Goal: Transaction & Acquisition: Purchase product/service

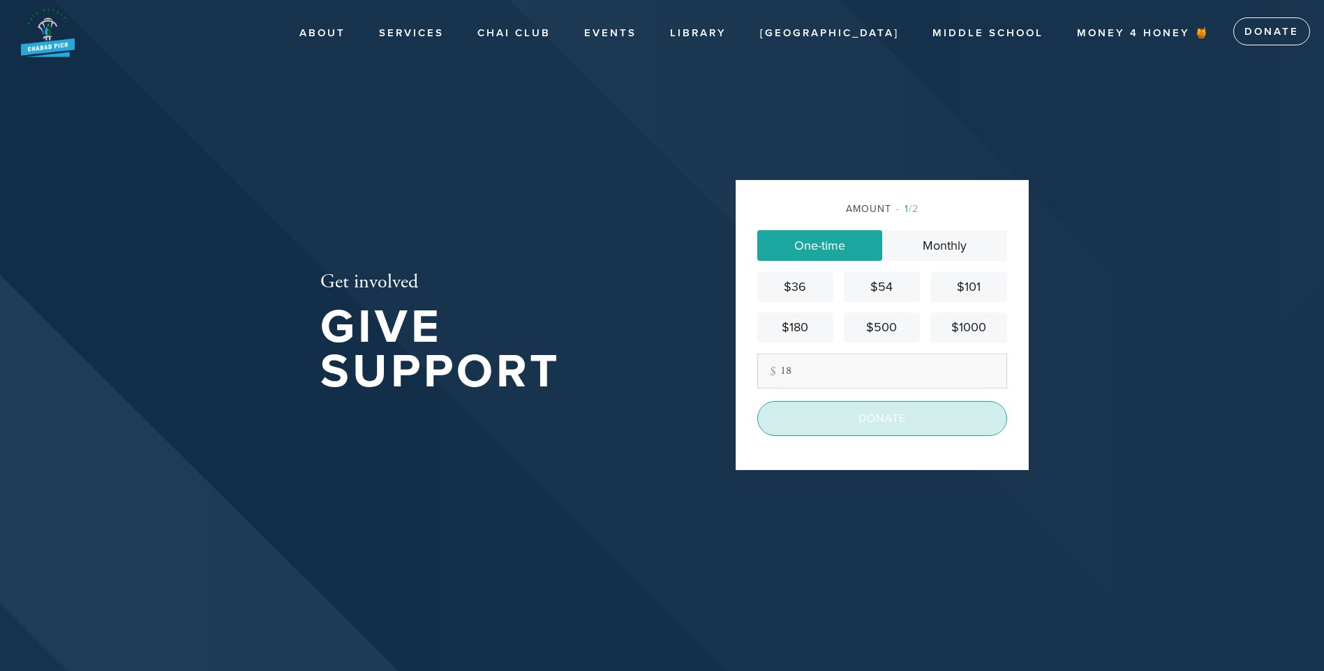
type input "18"
click at [922, 424] on input "Donate" at bounding box center [882, 418] width 250 height 35
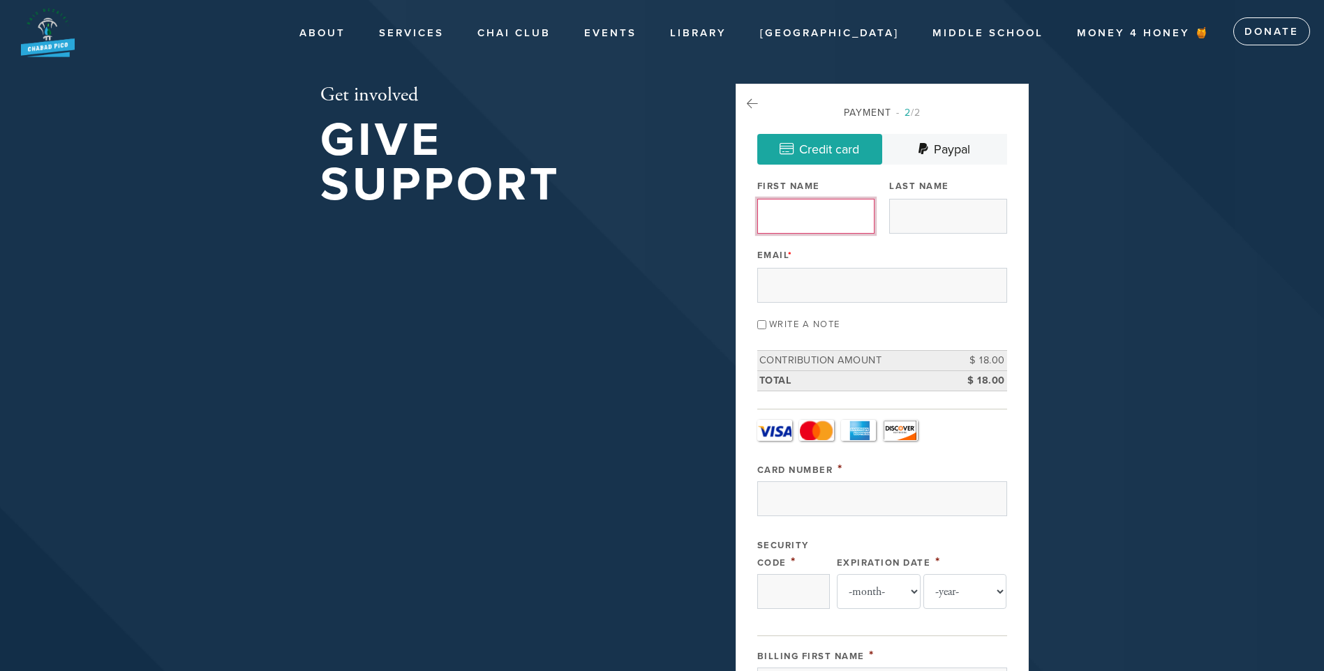
click at [823, 218] on input "First Name" at bounding box center [815, 216] width 117 height 35
type input "Elham"
type input "[PERSON_NAME]"
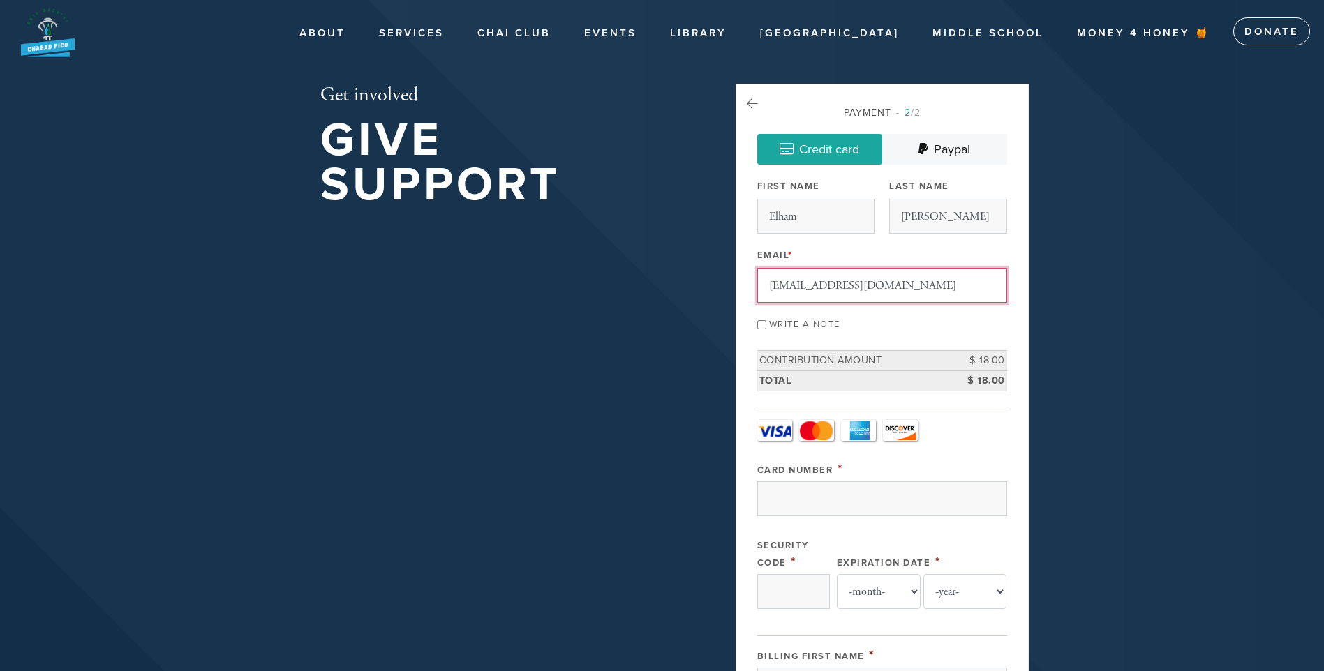
type input "[EMAIL_ADDRESS][DOMAIN_NAME]"
click at [1059, 341] on header "About About Contact Services Schedule of Services [PERSON_NAME] [PERSON_NAME] C…" at bounding box center [662, 647] width 1324 height 1294
click at [761, 324] on input "Write a note" at bounding box center [761, 324] width 9 height 9
checkbox input "true"
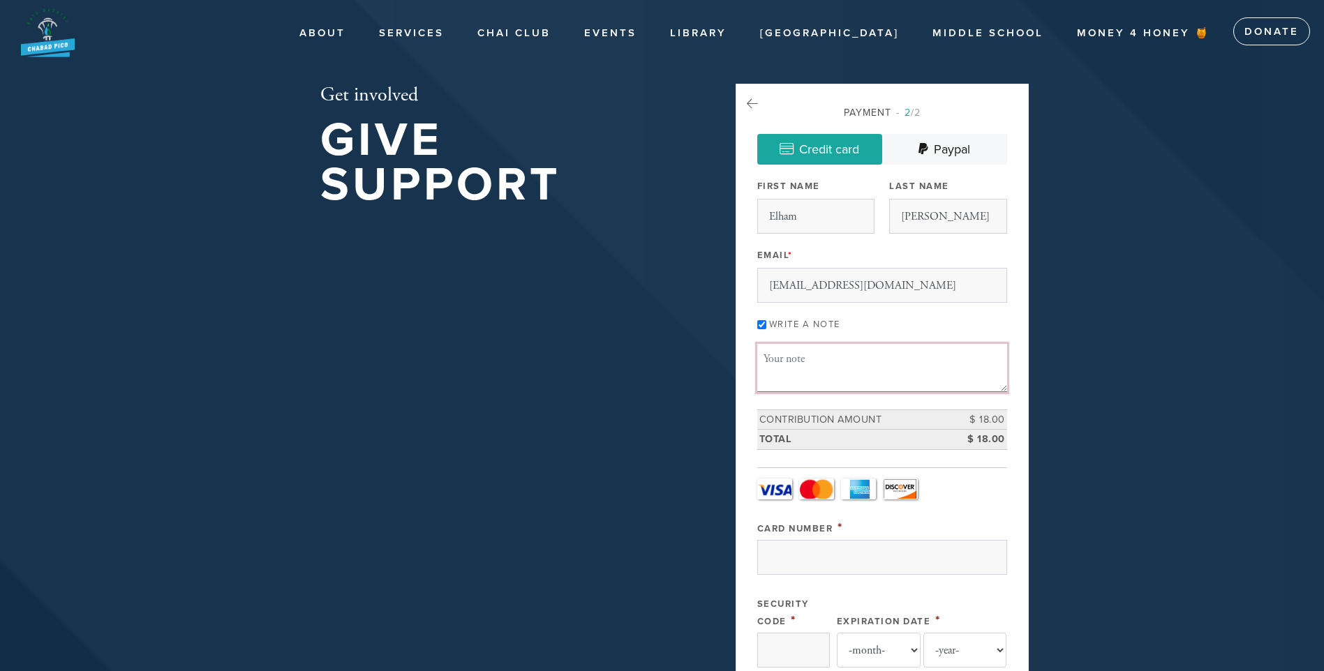
click at [777, 362] on textarea "Message or dedication" at bounding box center [882, 367] width 250 height 47
type textarea "Tzedaka for being written in the book of life for my entire family. May Hashem …"
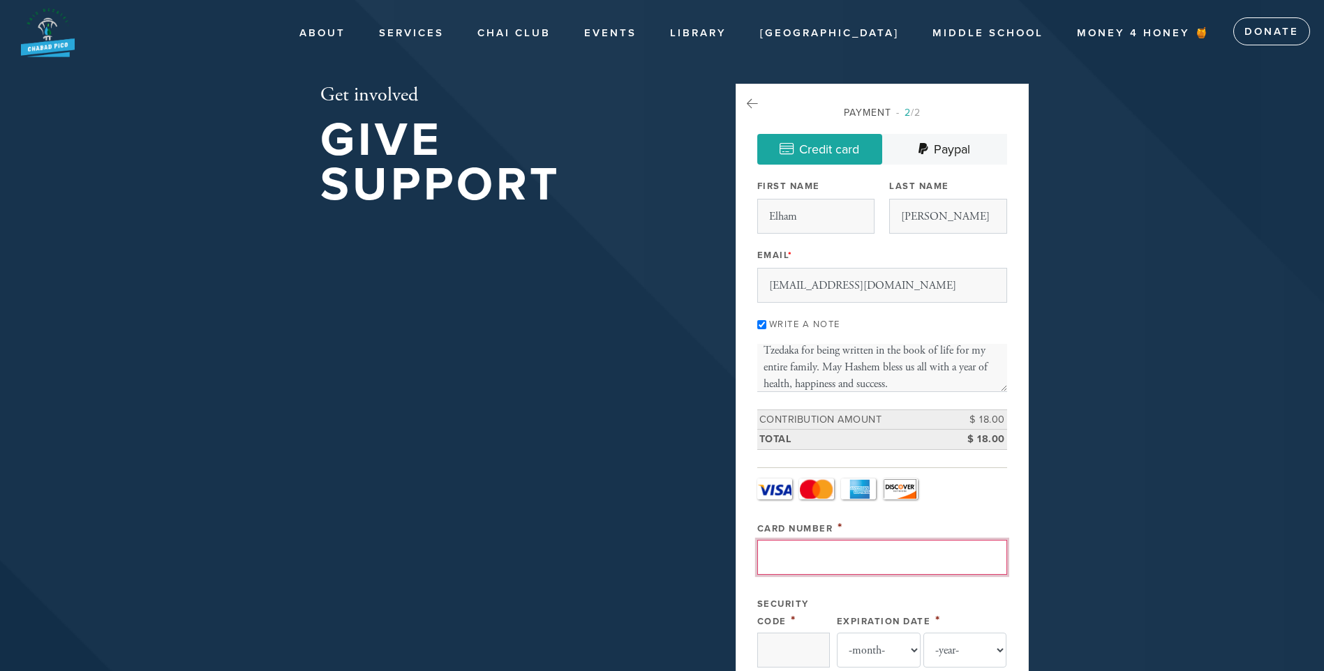
click at [792, 564] on input "Card Number" at bounding box center [882, 557] width 250 height 35
type input "[CREDIT_CARD_NUMBER]"
click at [798, 653] on input "Security Code" at bounding box center [793, 650] width 73 height 35
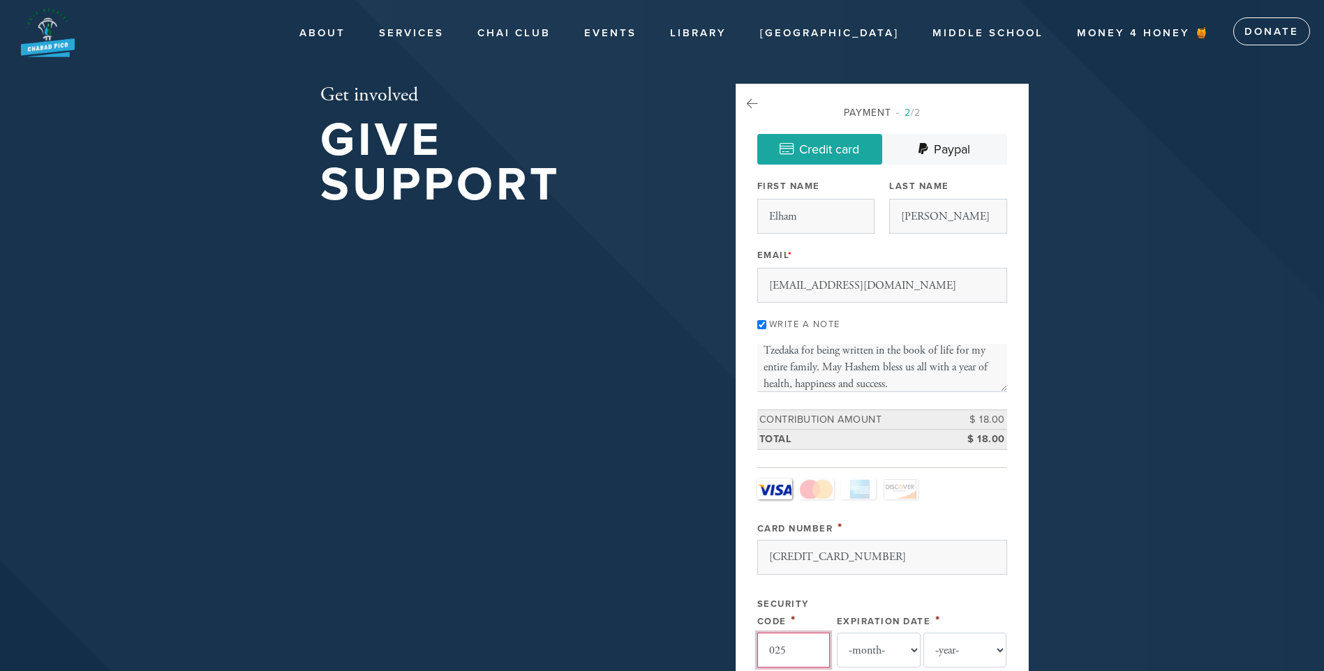
type input "025"
click at [893, 655] on select "-month- Jan Feb Mar Apr May Jun [DATE] Aug Sep Oct Nov Dec" at bounding box center [879, 650] width 84 height 35
select select "4"
click at [837, 633] on select "-month- Jan Feb Mar Apr May Jun [DATE] Aug Sep Oct Nov Dec" at bounding box center [879, 650] width 84 height 35
click at [986, 654] on select "-year- 2025 2026 2027 2028 2029 2030 2031 2032 2033 2034 2035" at bounding box center [965, 650] width 84 height 35
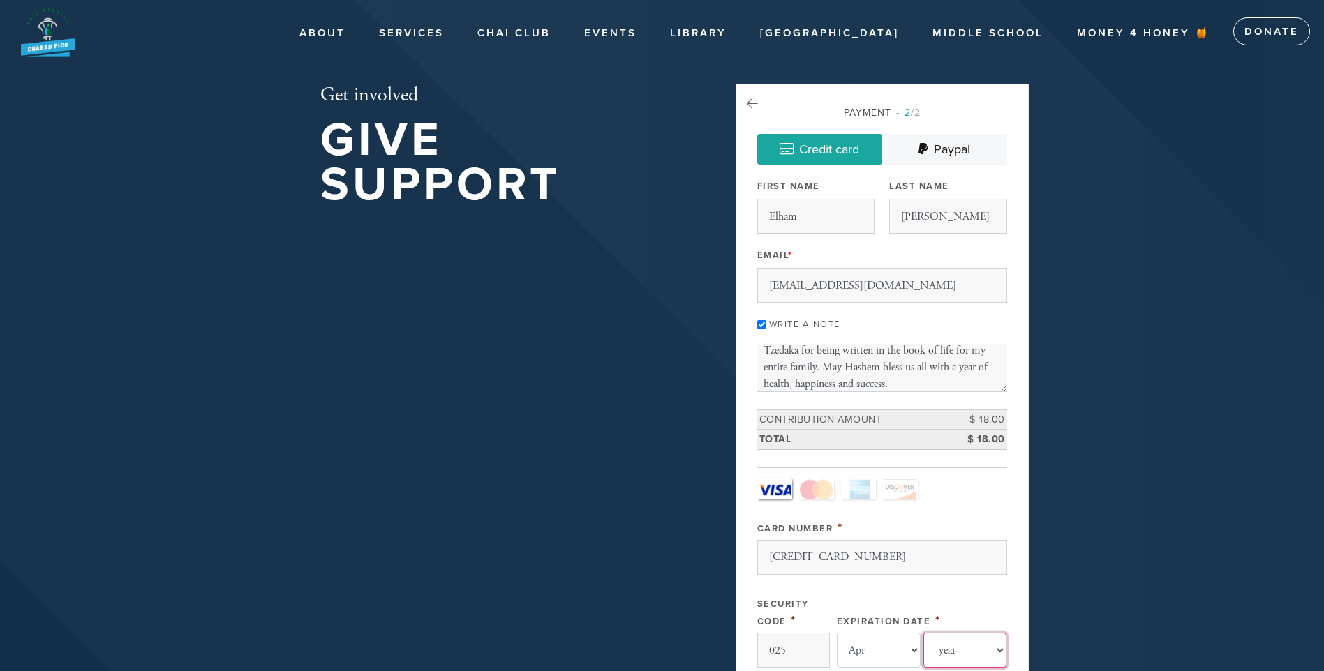
select select "2027"
click at [923, 633] on select "-year- 2025 2026 2027 2028 2029 2030 2031 2032 2033 2034 2035" at bounding box center [965, 650] width 84 height 35
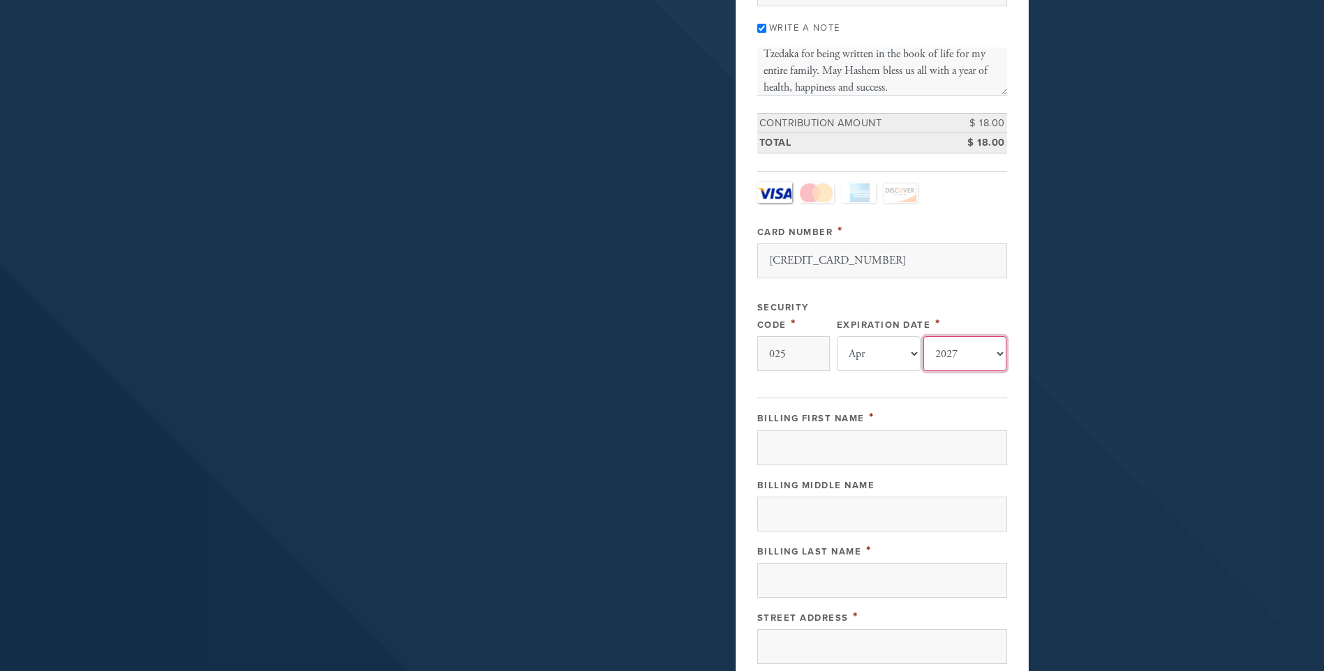
scroll to position [308, 0]
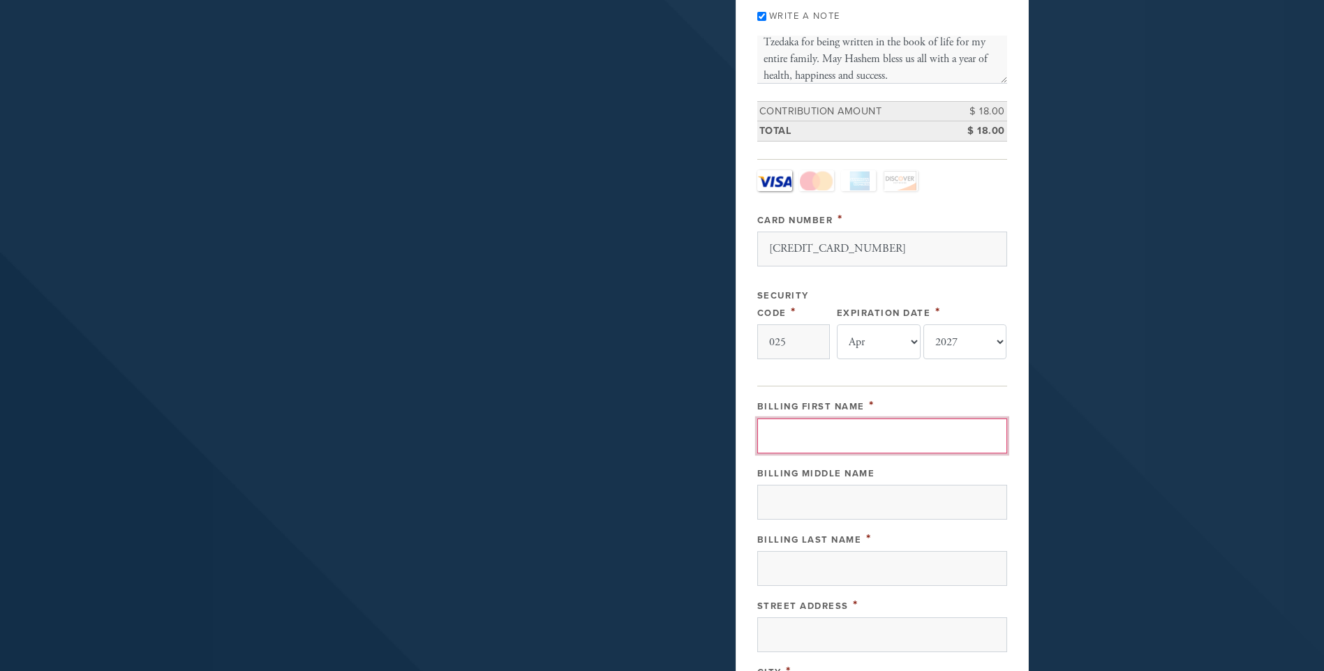
click at [907, 444] on input "Billing First Name" at bounding box center [882, 436] width 250 height 35
type input "Elham"
type input "B"
type input "[PERSON_NAME]"
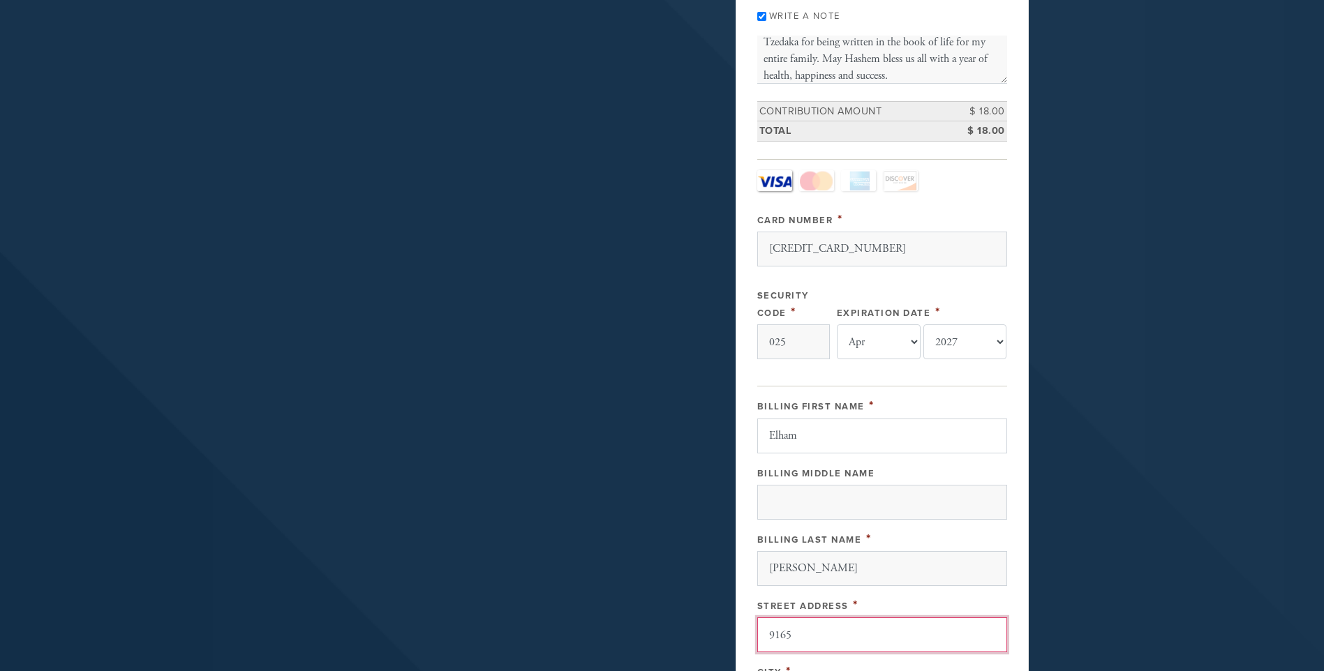
type input "[STREET_ADDRESS][PERSON_NAME]"
type input "LA"
type input "[GEOGRAPHIC_DATA]"
type input "90035"
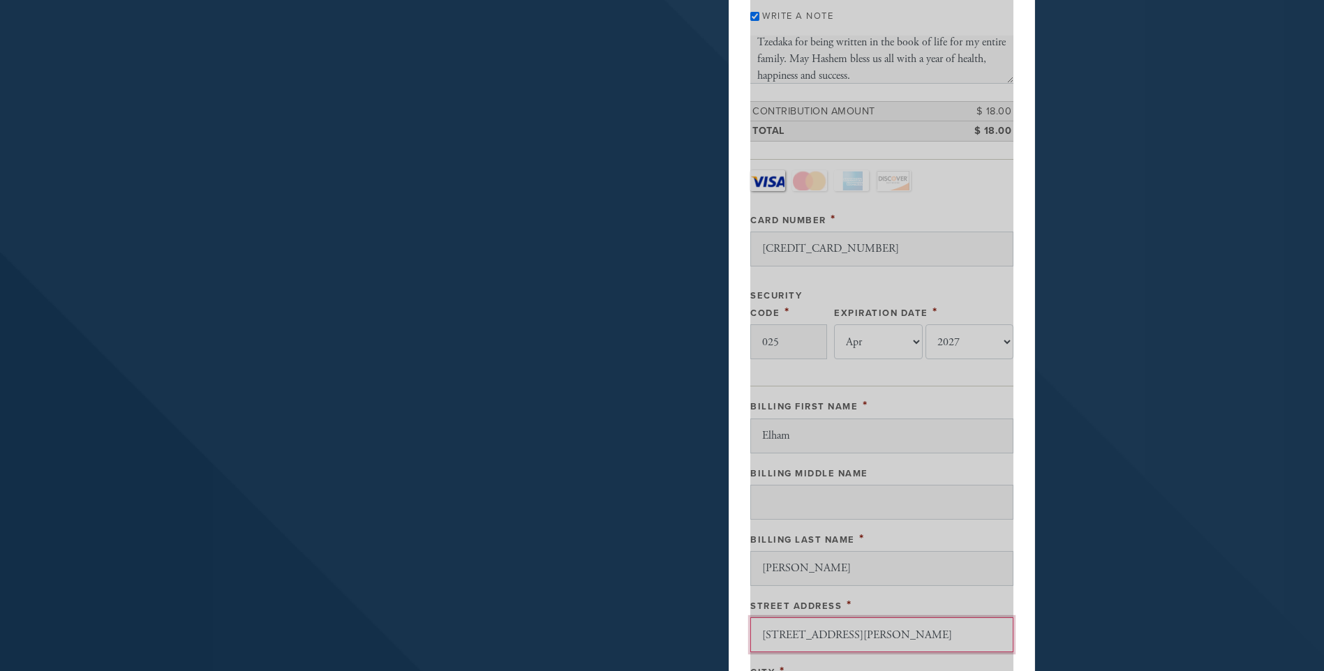
scroll to position [708, 0]
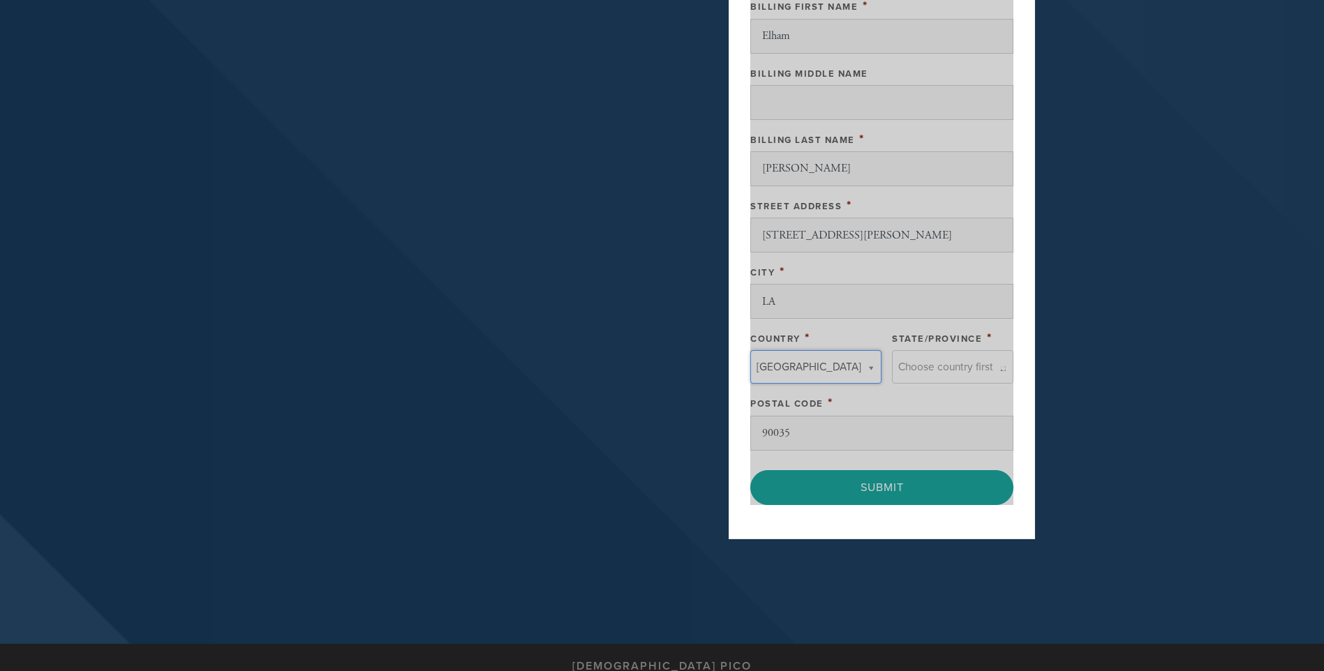
type input "[GEOGRAPHIC_DATA]"
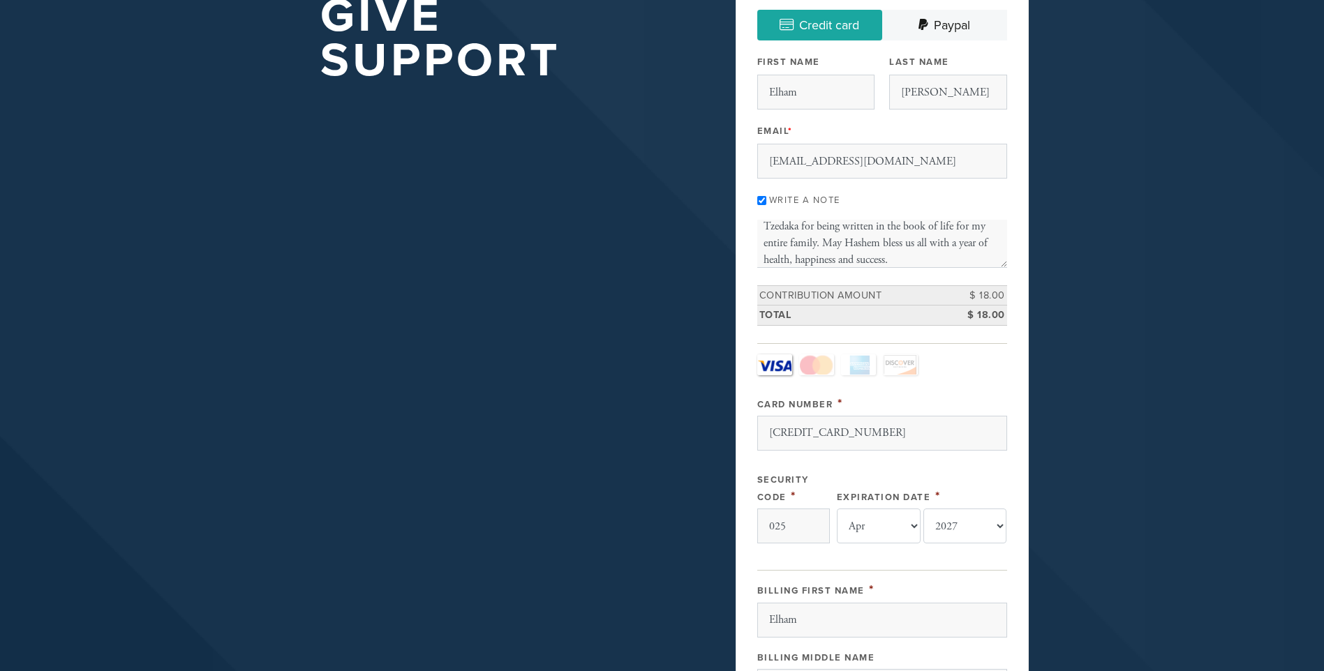
scroll to position [119, 0]
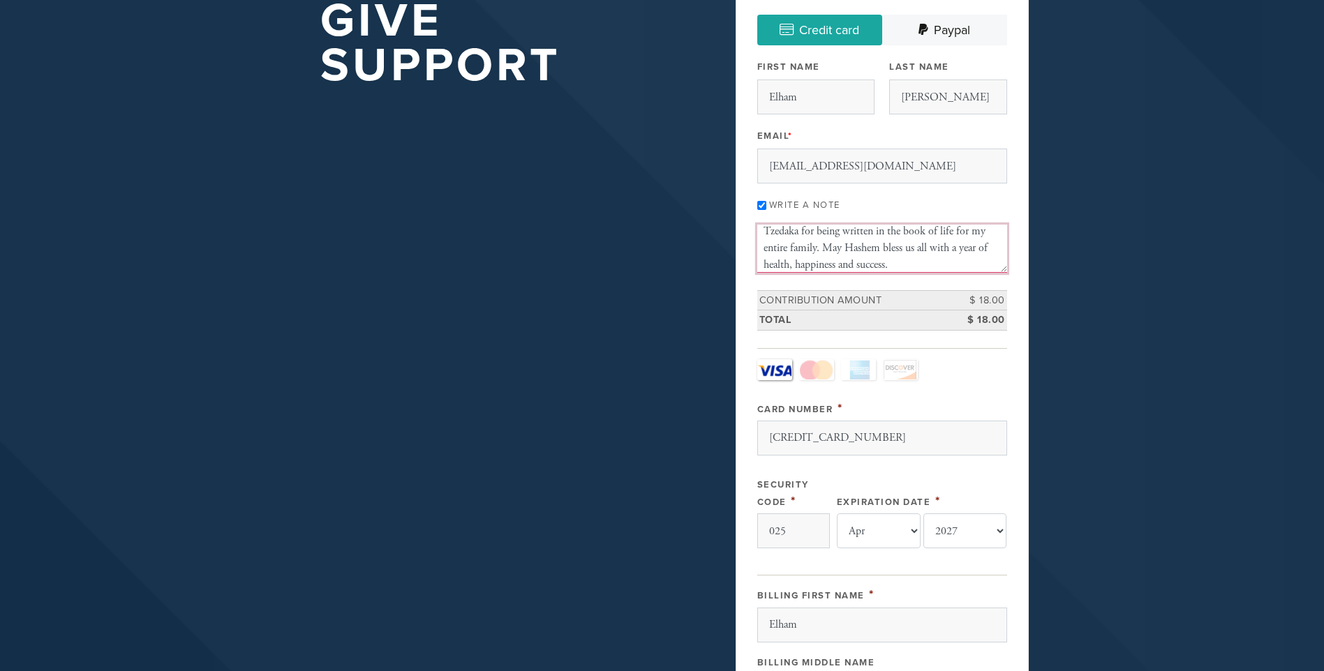
click at [817, 243] on textarea "Tzedaka for being written in the book of life for my entire family. May Hashem …" at bounding box center [882, 248] width 250 height 47
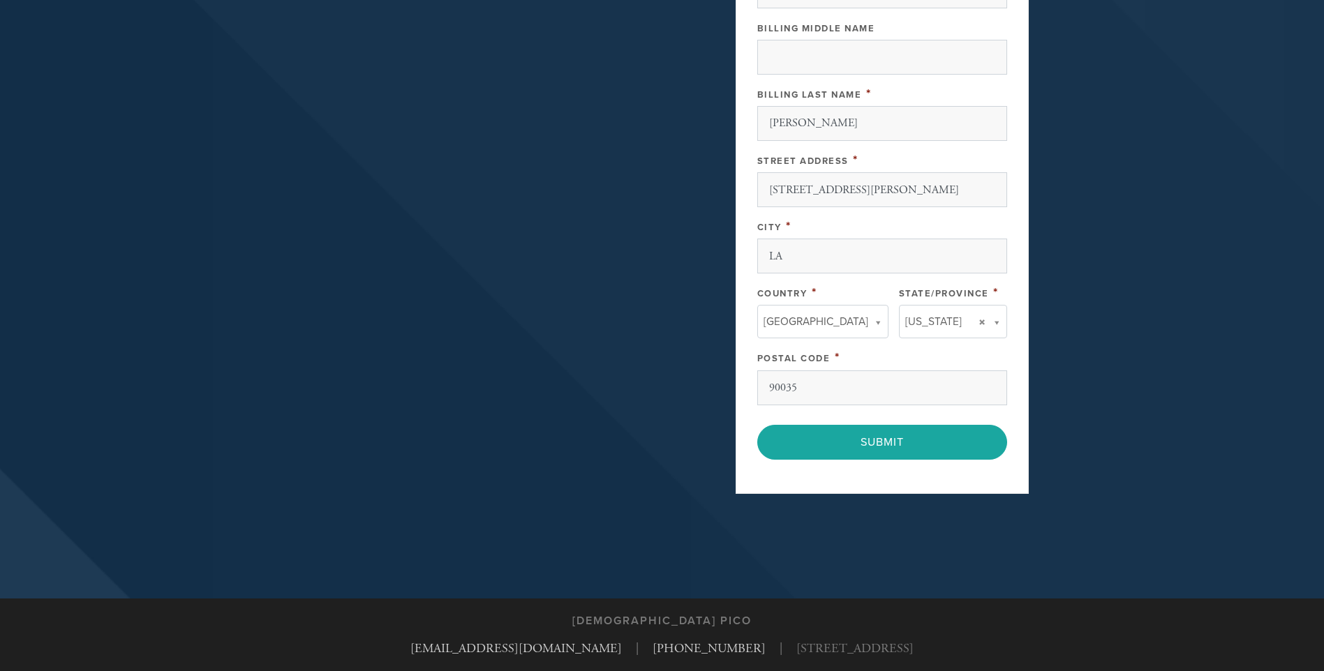
scroll to position [807, 0]
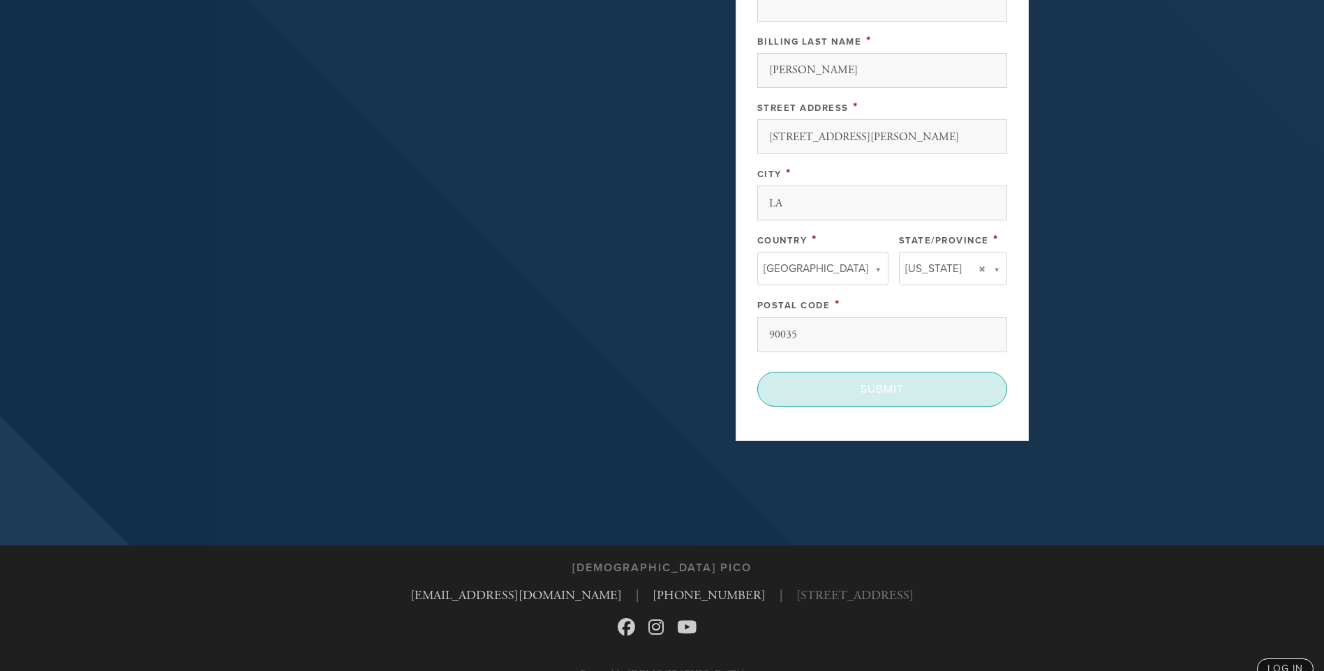
type textarea "Tzedaka for being written in the book of life for my entire family and myself. …"
click at [873, 376] on input "Submit" at bounding box center [882, 389] width 250 height 35
